Goal: Task Accomplishment & Management: Manage account settings

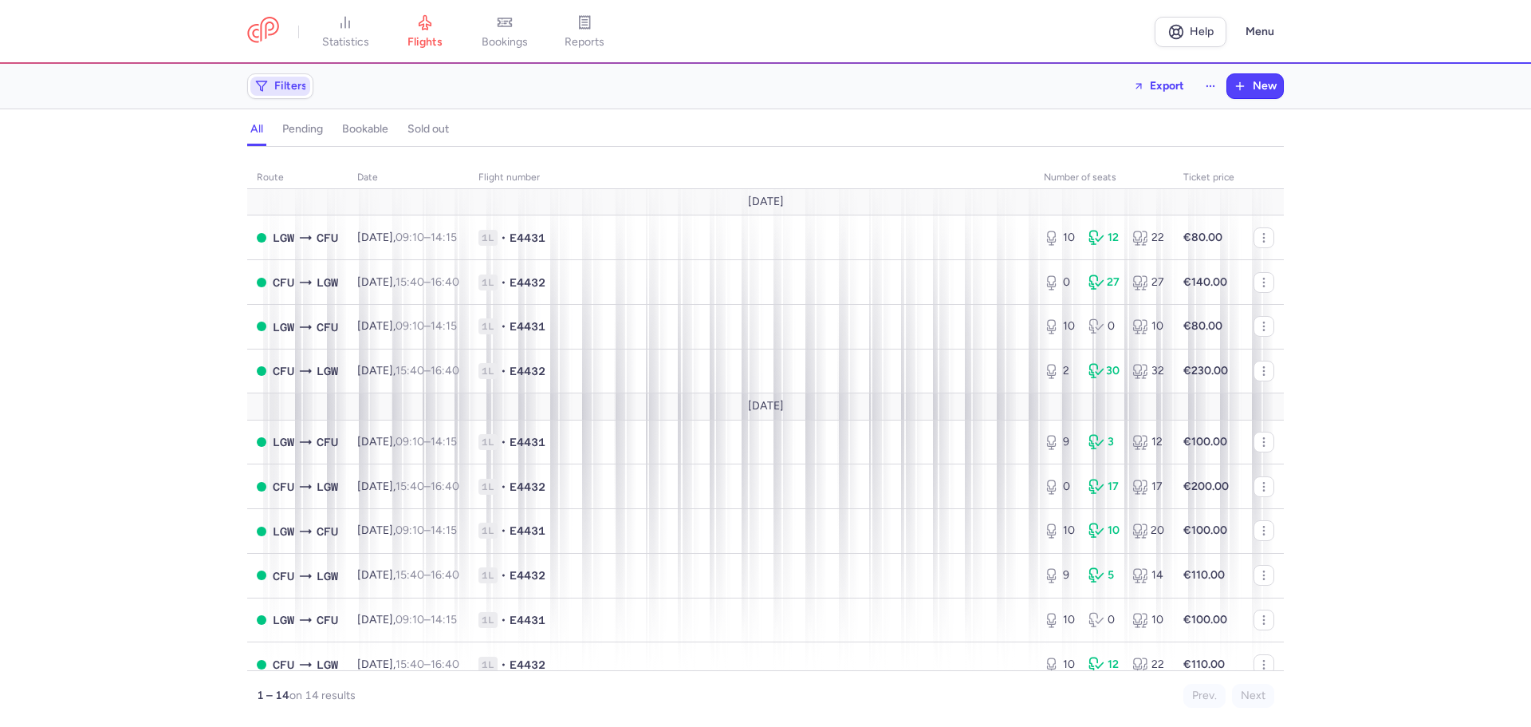
click at [295, 93] on span "Filters" at bounding box center [280, 86] width 60 height 19
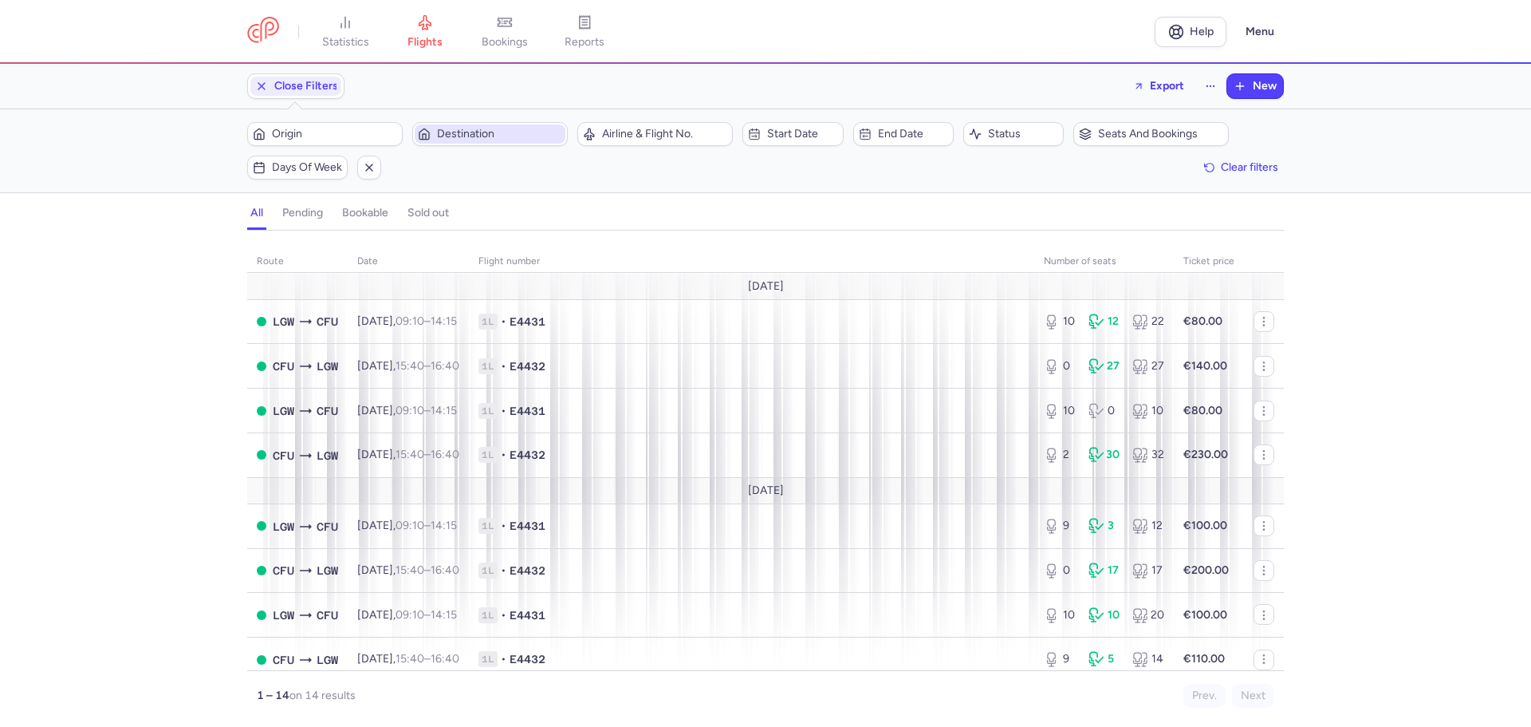
click at [455, 140] on span "Destination" at bounding box center [499, 134] width 125 height 13
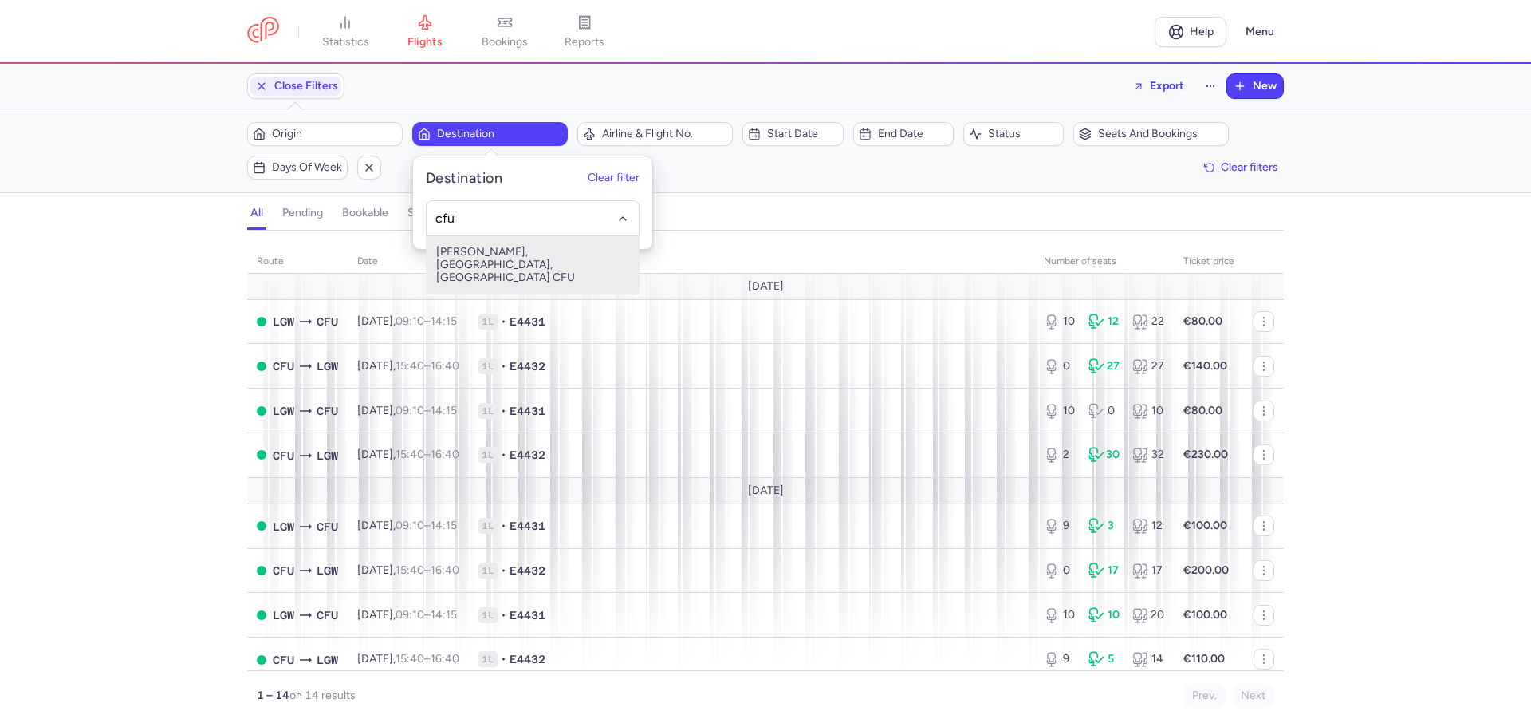
click at [483, 265] on span "[PERSON_NAME], [GEOGRAPHIC_DATA], [GEOGRAPHIC_DATA] CFU" at bounding box center [533, 264] width 212 height 57
type input "cfu"
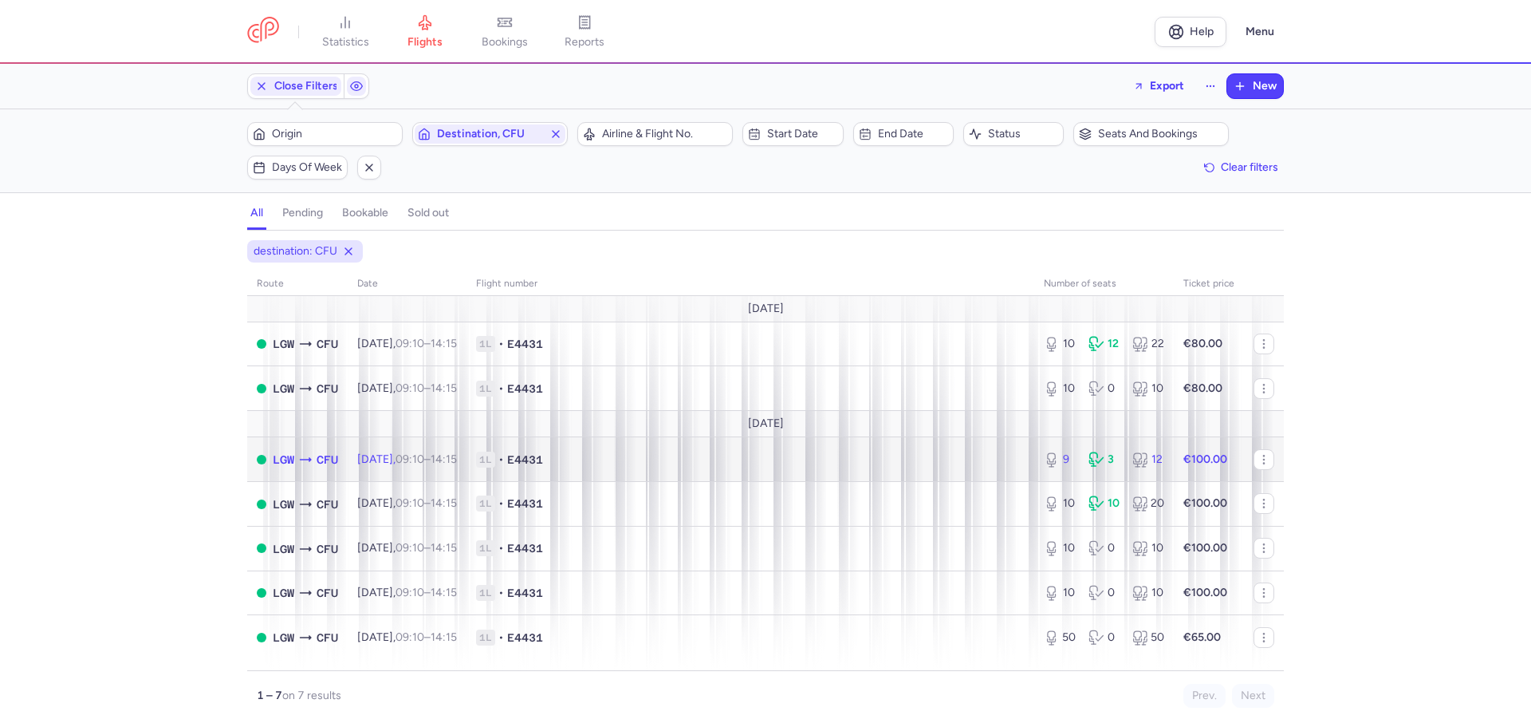
click at [862, 469] on td "1L • E4431" at bounding box center [751, 459] width 568 height 45
select select "days"
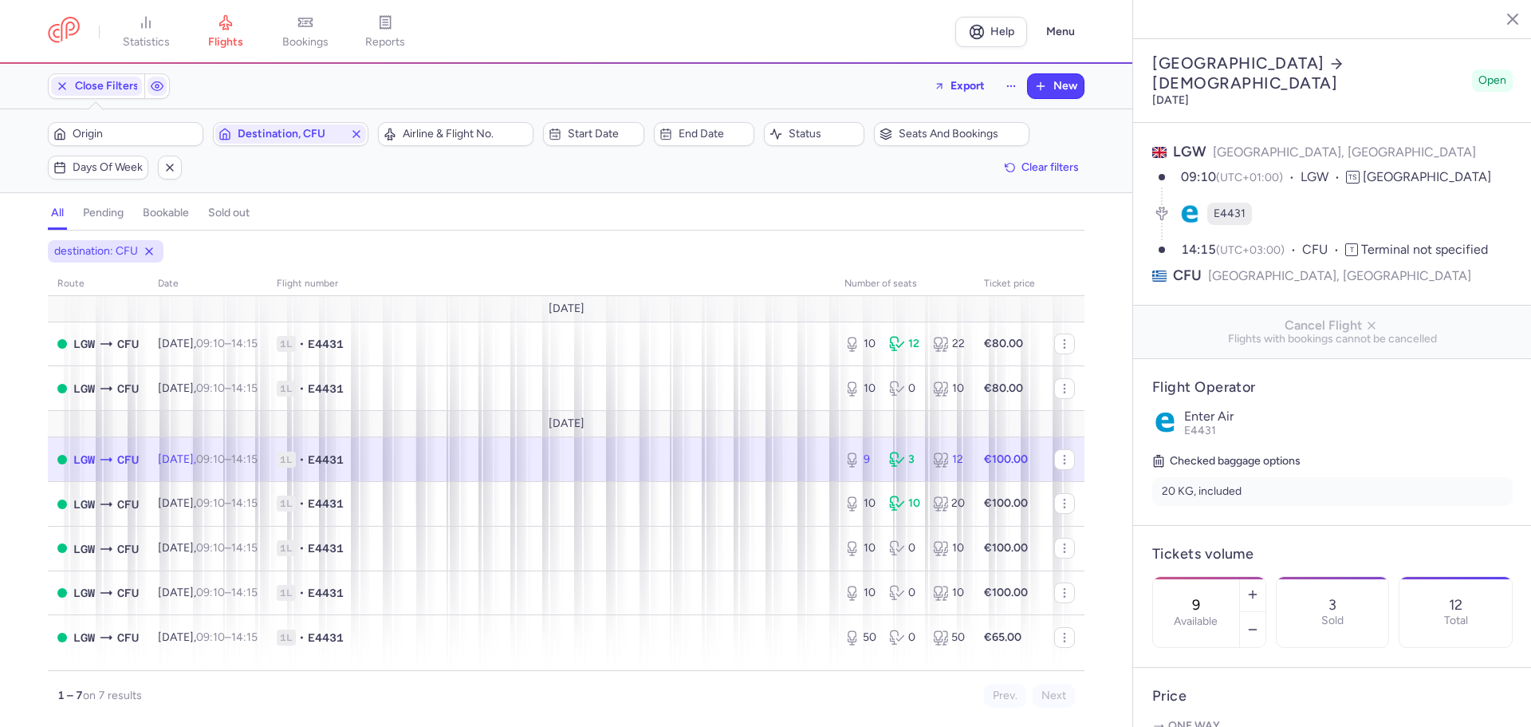
click at [1215, 596] on input "9" at bounding box center [1196, 605] width 38 height 18
type input "10"
click at [1217, 695] on span "Save changes" at bounding box center [1205, 695] width 79 height 14
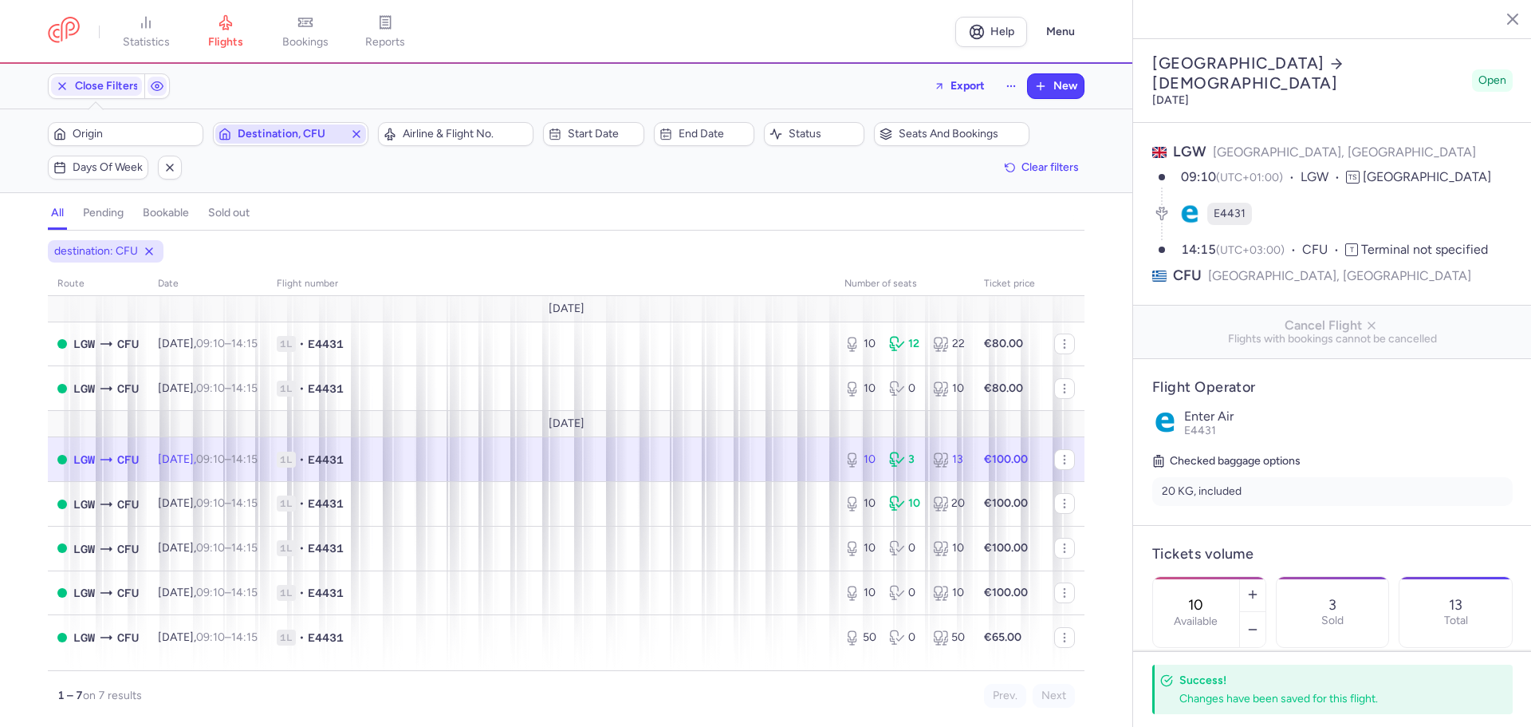
drag, startPoint x: 354, startPoint y: 133, endPoint x: 340, endPoint y: 140, distance: 15.7
click at [354, 133] on icon "button" at bounding box center [356, 134] width 13 height 13
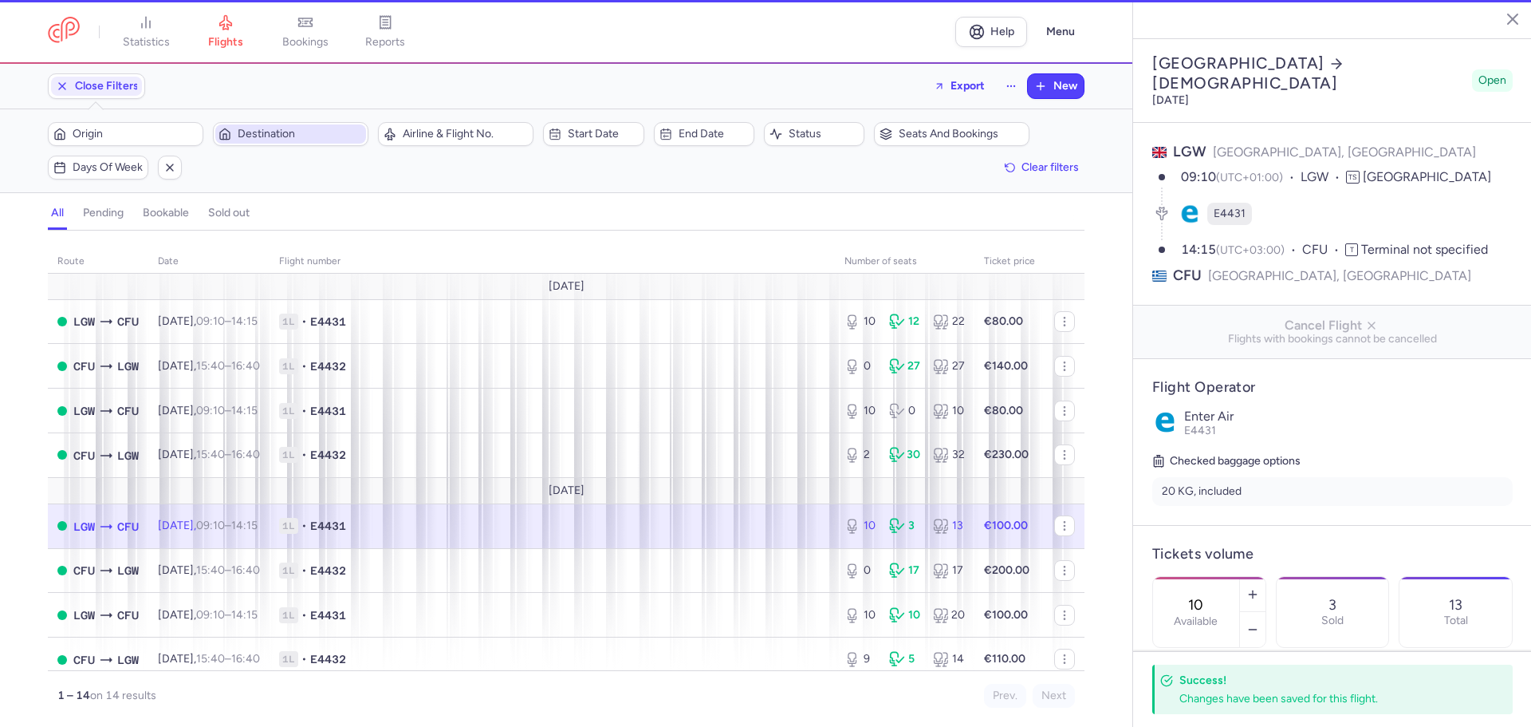
click at [280, 132] on span "Destination" at bounding box center [300, 134] width 125 height 13
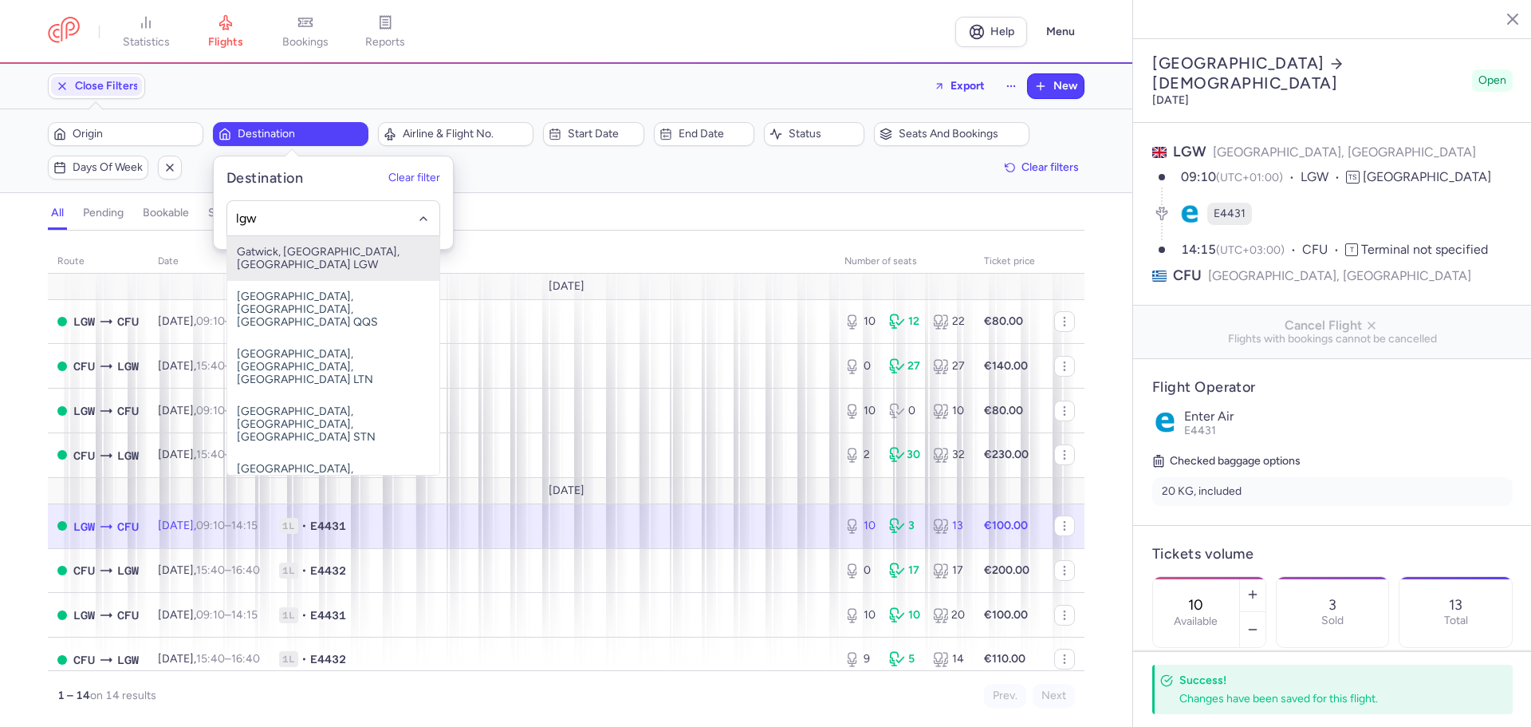
click at [298, 258] on span "Gatwick, [GEOGRAPHIC_DATA], [GEOGRAPHIC_DATA] LGW" at bounding box center [333, 258] width 212 height 45
type input "lgw"
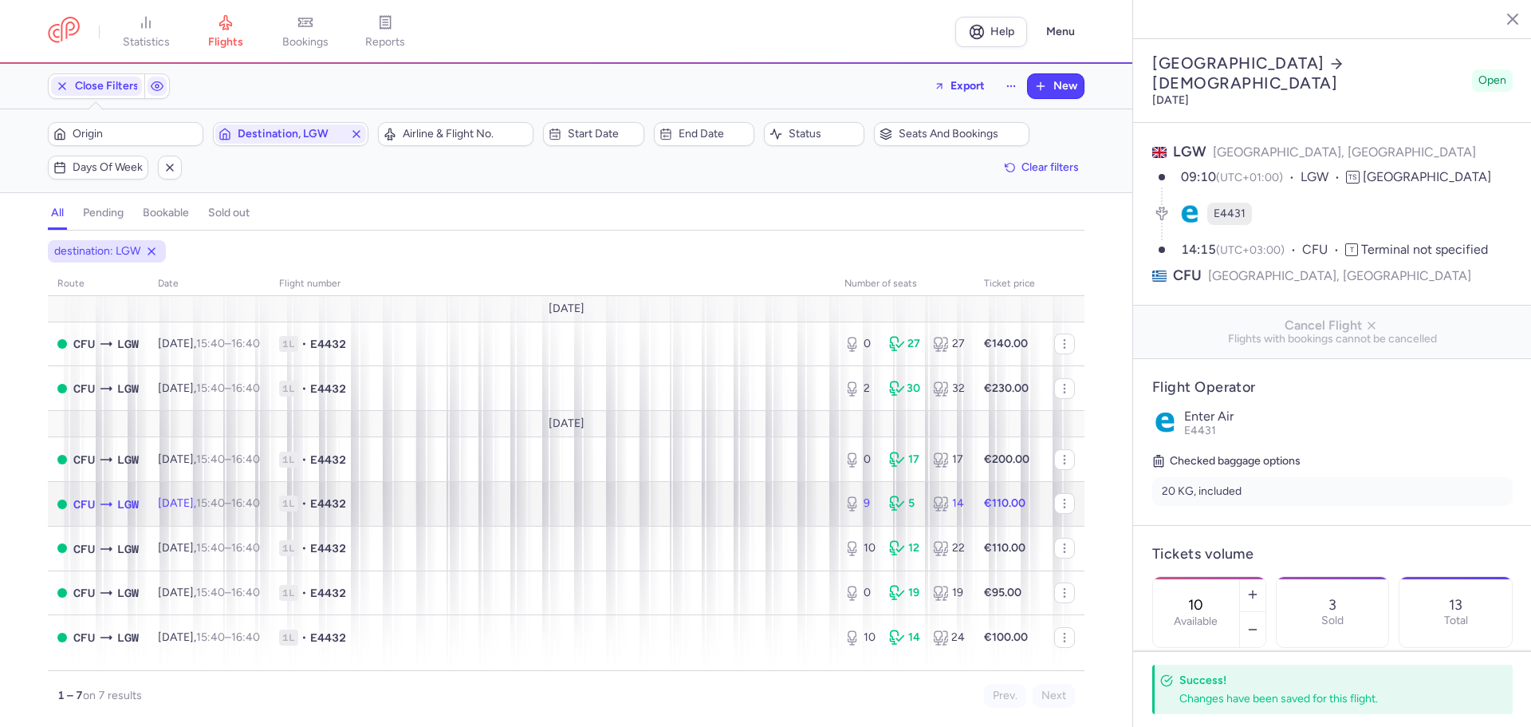
click at [718, 509] on span "1L • E4432" at bounding box center [552, 503] width 546 height 16
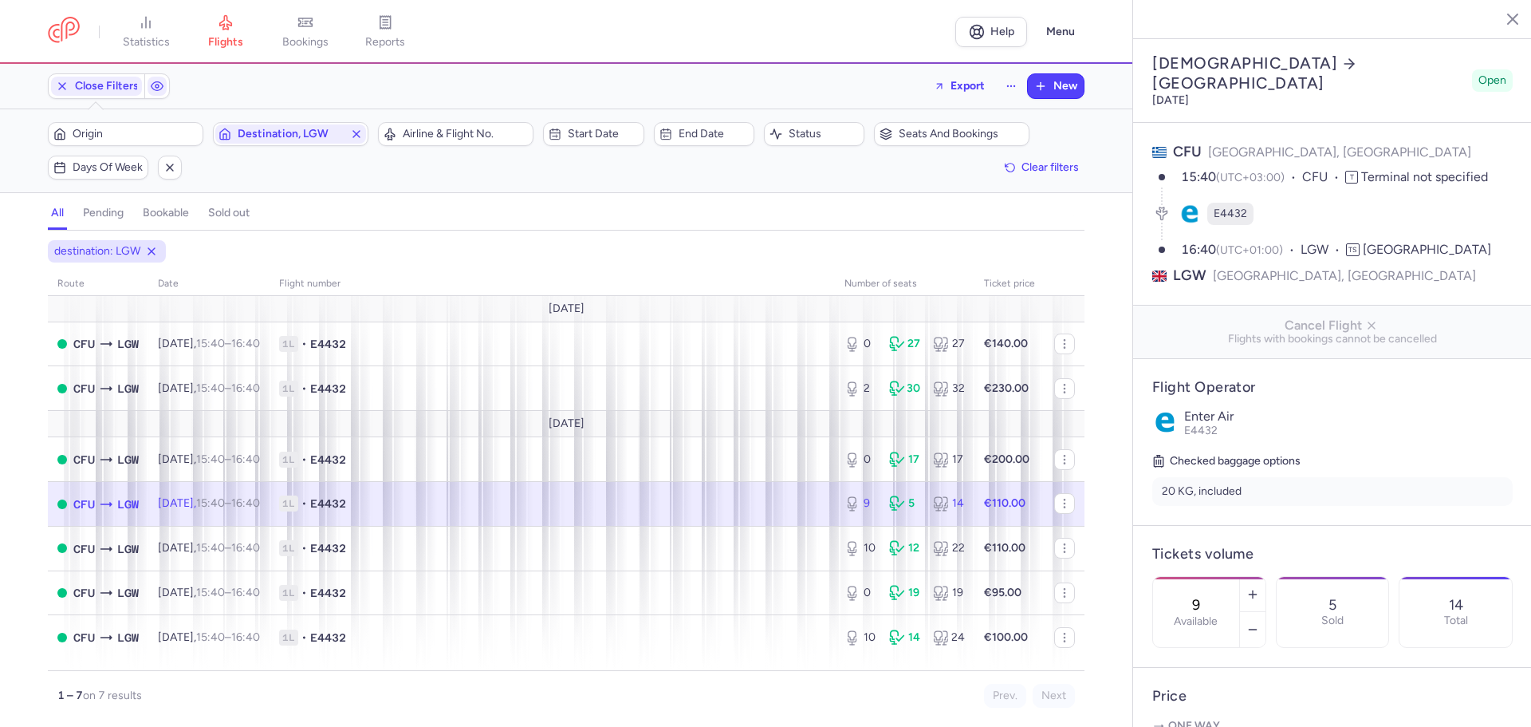
click at [1239, 577] on div "9 Available" at bounding box center [1196, 612] width 86 height 70
type input "10"
click at [1195, 684] on button "Save changes" at bounding box center [1205, 695] width 106 height 35
